Goal: Task Accomplishment & Management: Manage account settings

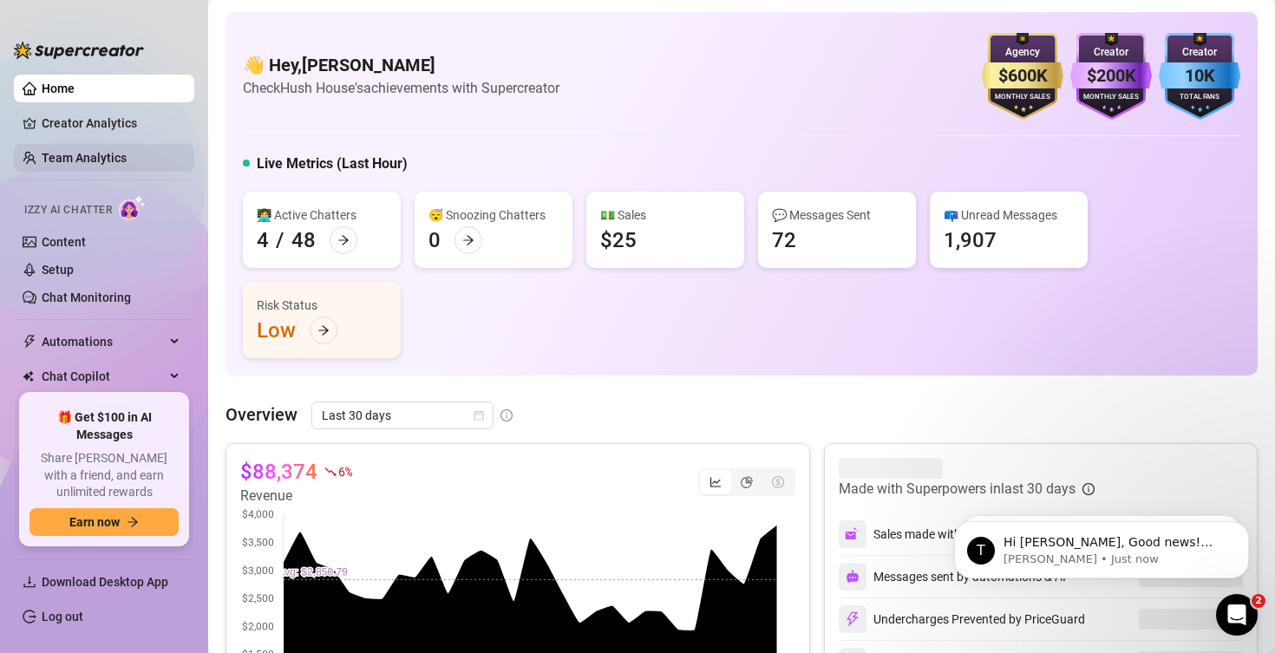
click at [117, 162] on link "Team Analytics" at bounding box center [84, 158] width 85 height 14
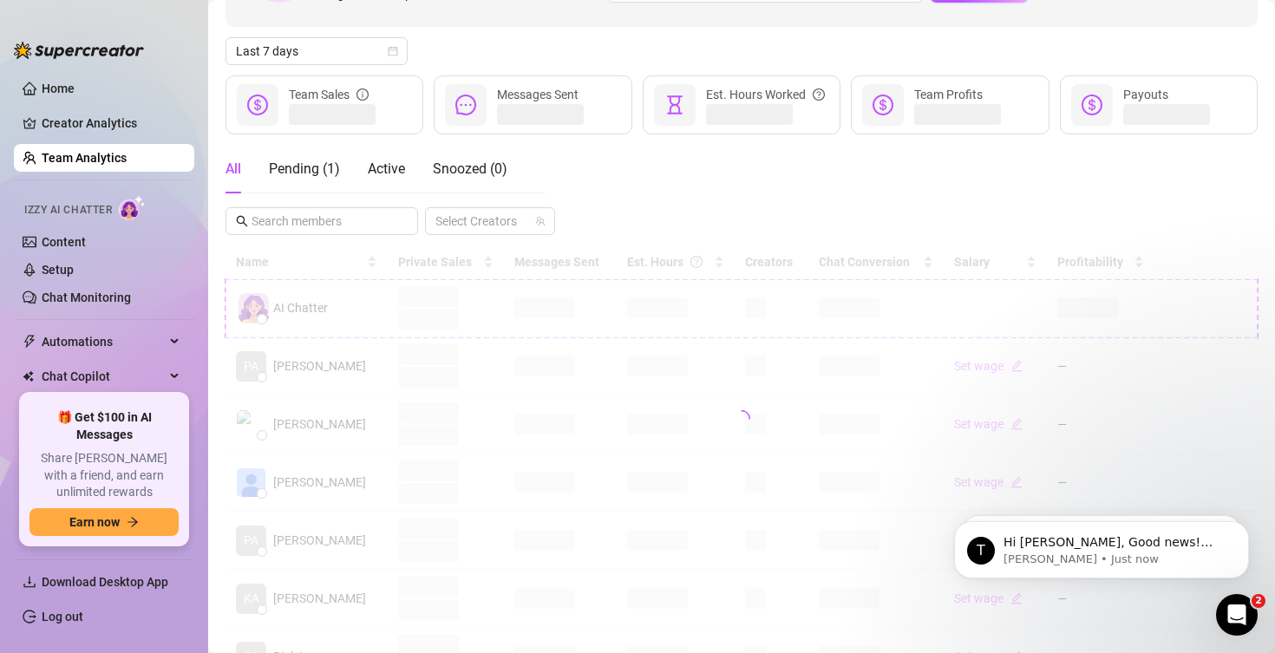
scroll to position [193, 0]
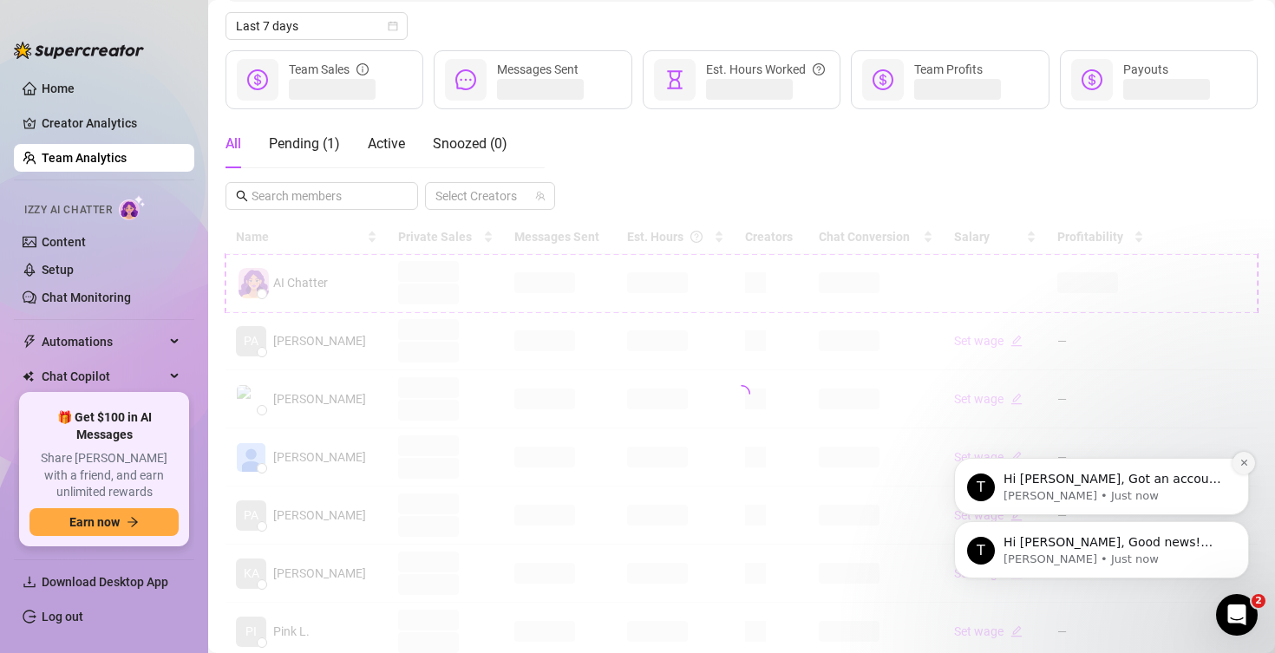
click at [1241, 462] on icon "Dismiss notification" at bounding box center [1245, 463] width 10 height 10
click at [1241, 524] on icon "Dismiss notification" at bounding box center [1244, 526] width 6 height 6
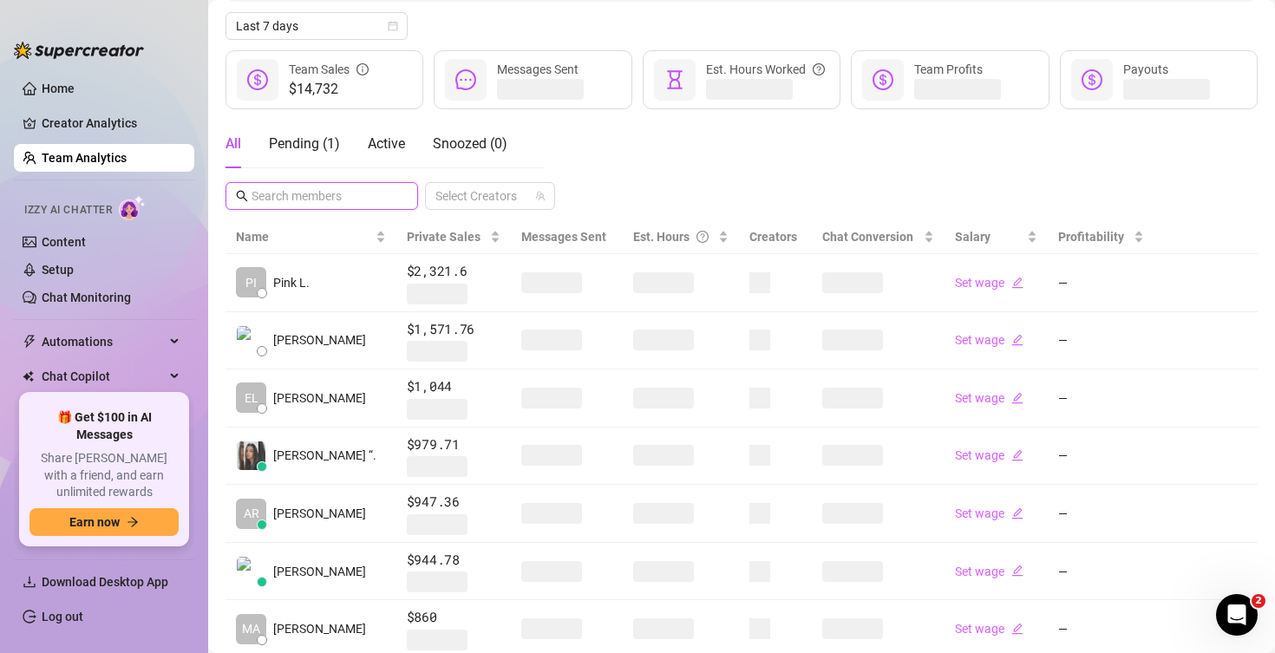
click at [335, 202] on input "text" at bounding box center [323, 196] width 142 height 19
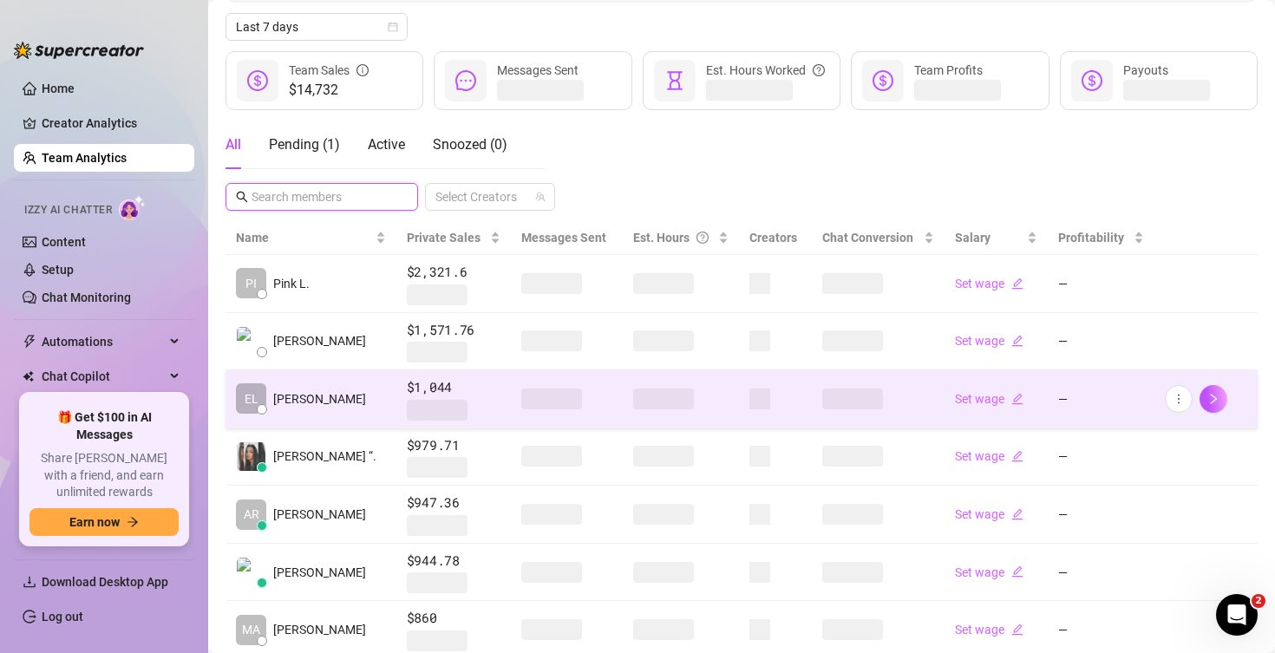
scroll to position [0, 0]
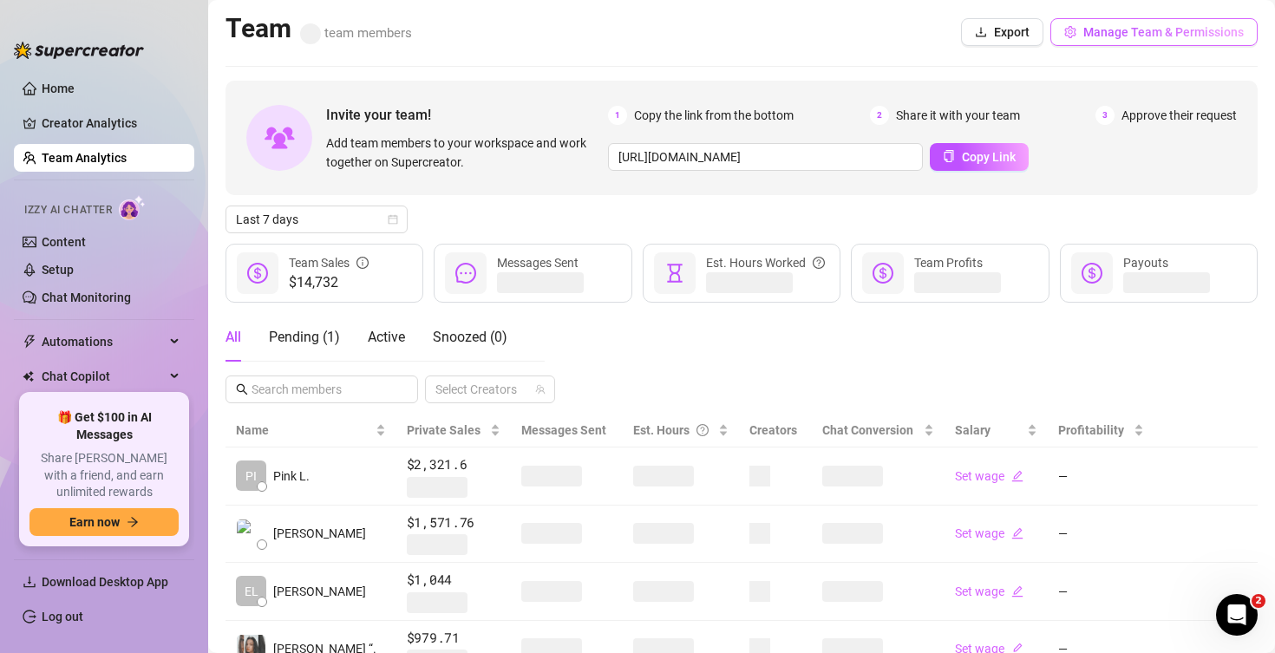
click at [1160, 29] on span "Manage Team & Permissions" at bounding box center [1164, 32] width 160 height 14
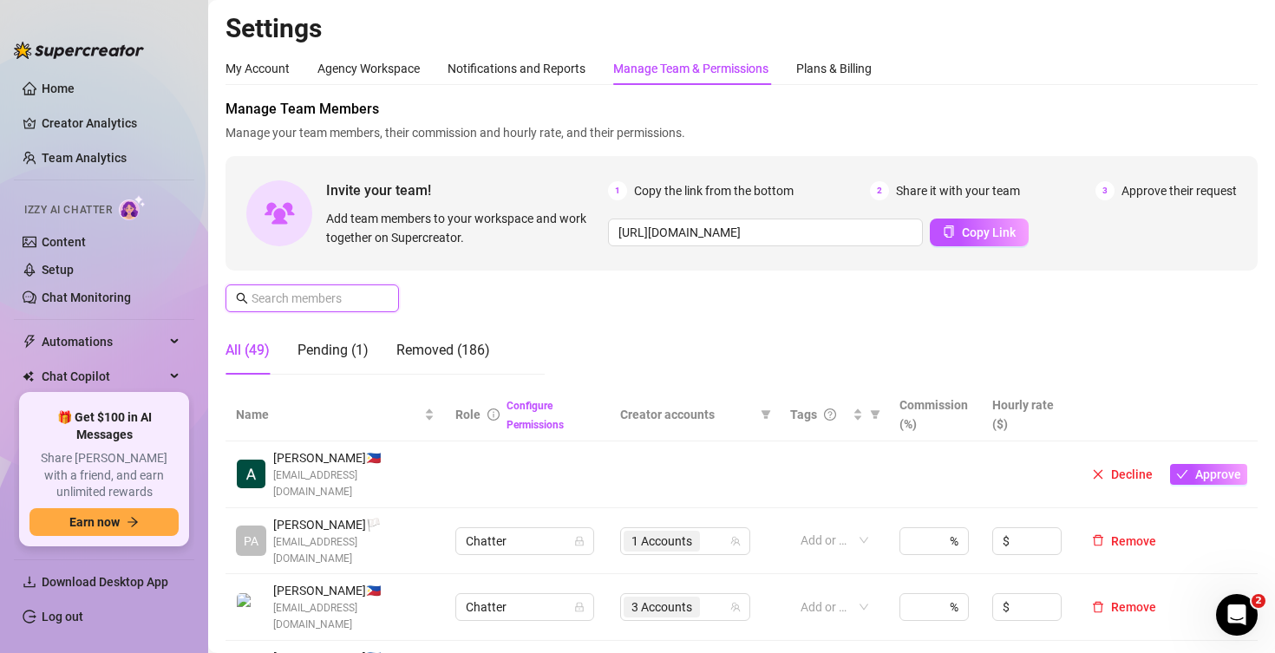
click at [331, 298] on input "text" at bounding box center [313, 298] width 123 height 19
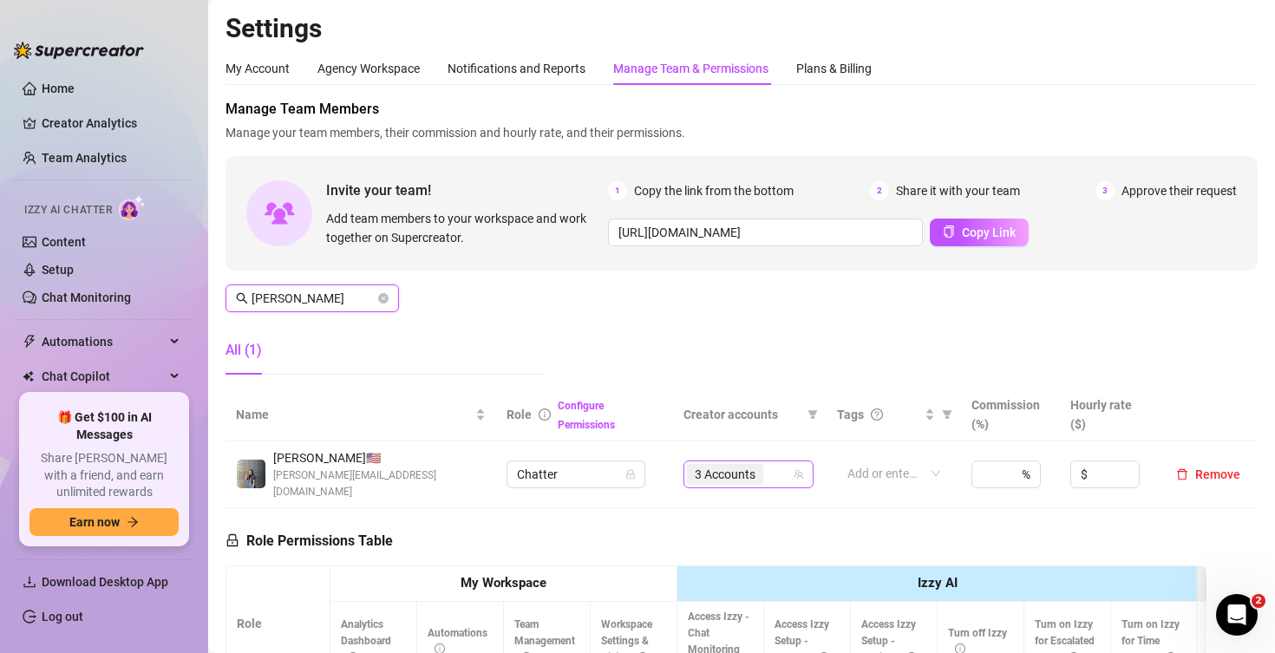
click at [781, 473] on div "3 Accounts" at bounding box center [739, 474] width 105 height 24
type input "[PERSON_NAME]"
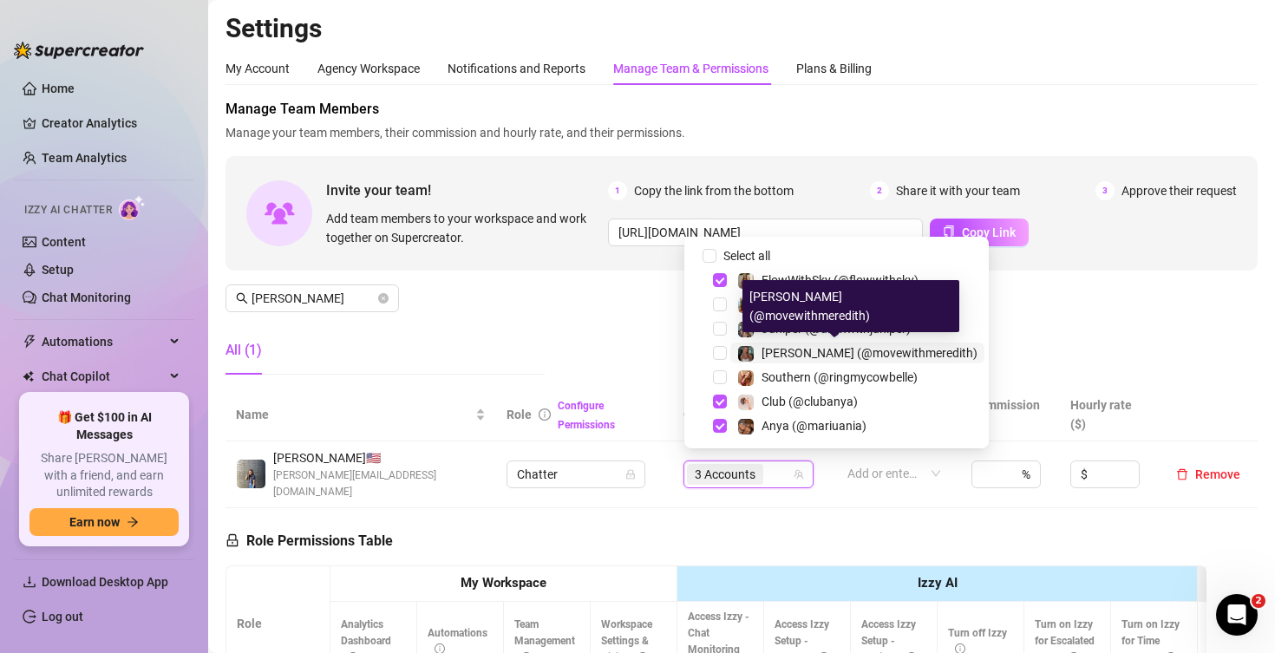
click at [823, 353] on span "[PERSON_NAME] (@movewithmeredith)" at bounding box center [870, 353] width 216 height 14
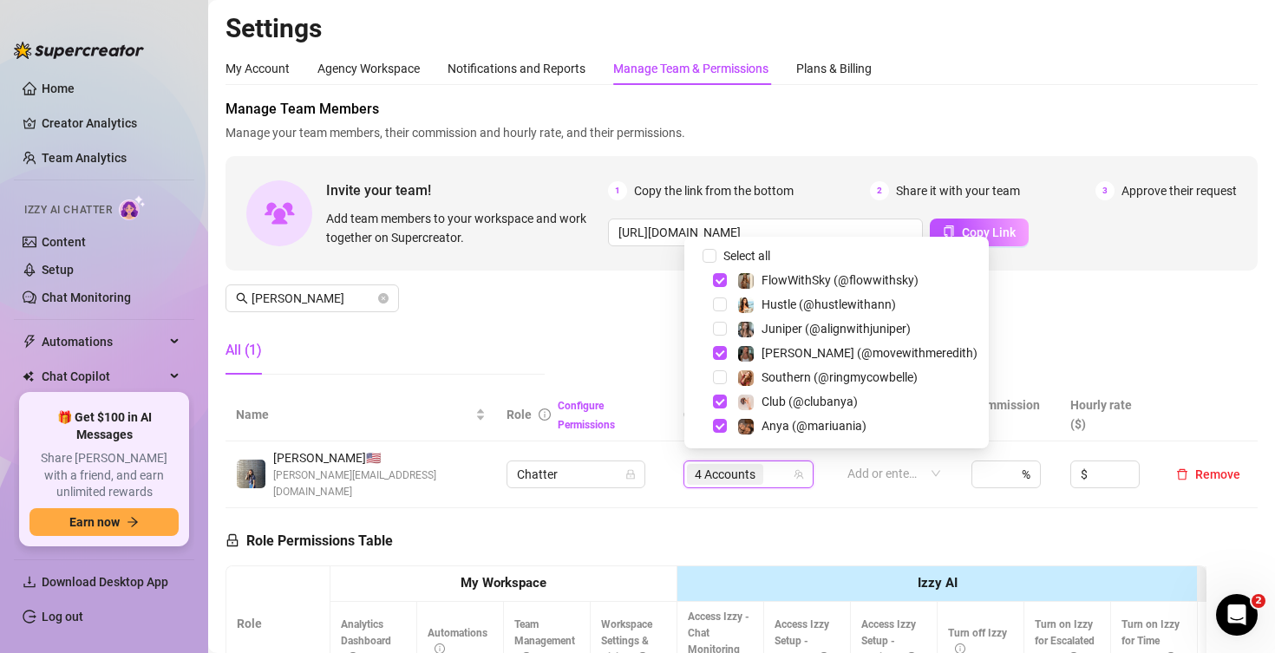
click at [1031, 325] on div "Manage Team Members Manage your team members, their commission and hourly rate,…" at bounding box center [742, 244] width 1032 height 290
